Goal: Navigation & Orientation: Find specific page/section

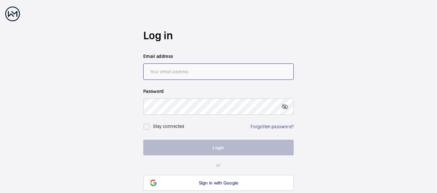
type input "[PERSON_NAME][EMAIL_ADDRESS][PERSON_NAME][DOMAIN_NAME]"
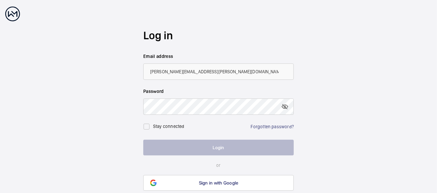
click at [227, 150] on button "Login" at bounding box center [218, 148] width 151 height 16
